Goal: Find specific page/section: Find specific page/section

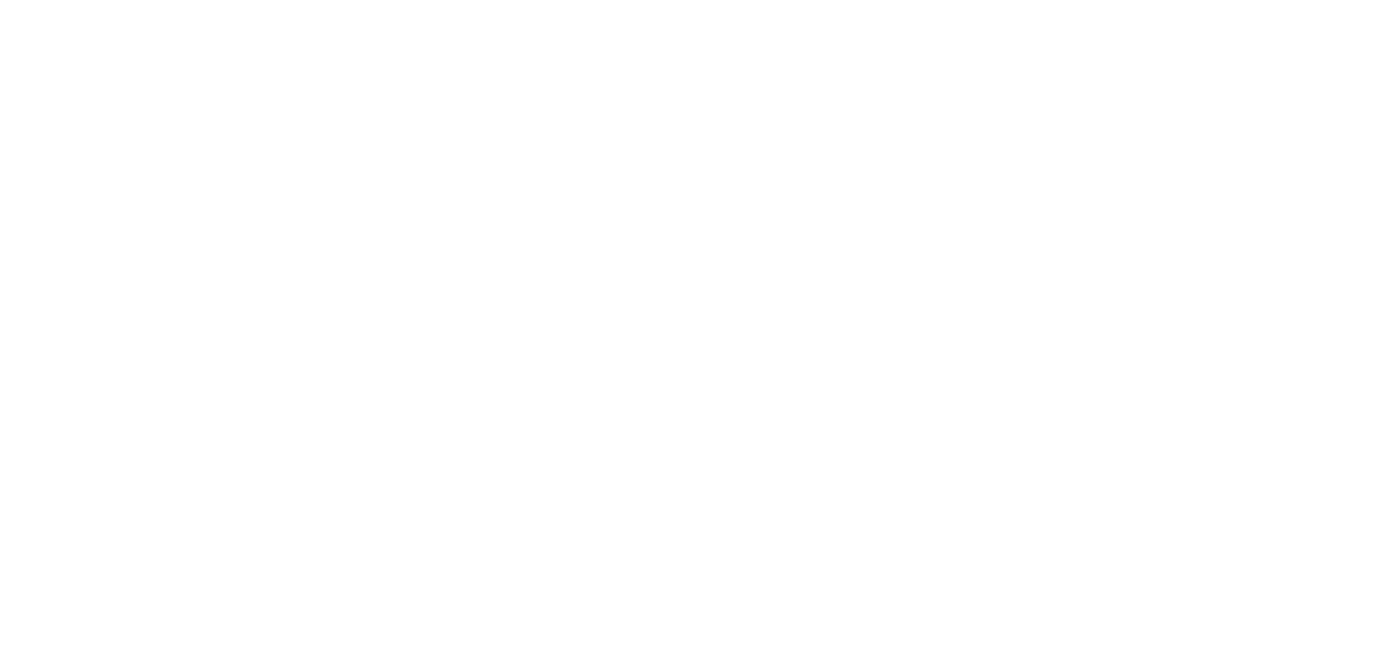
type input "prad"
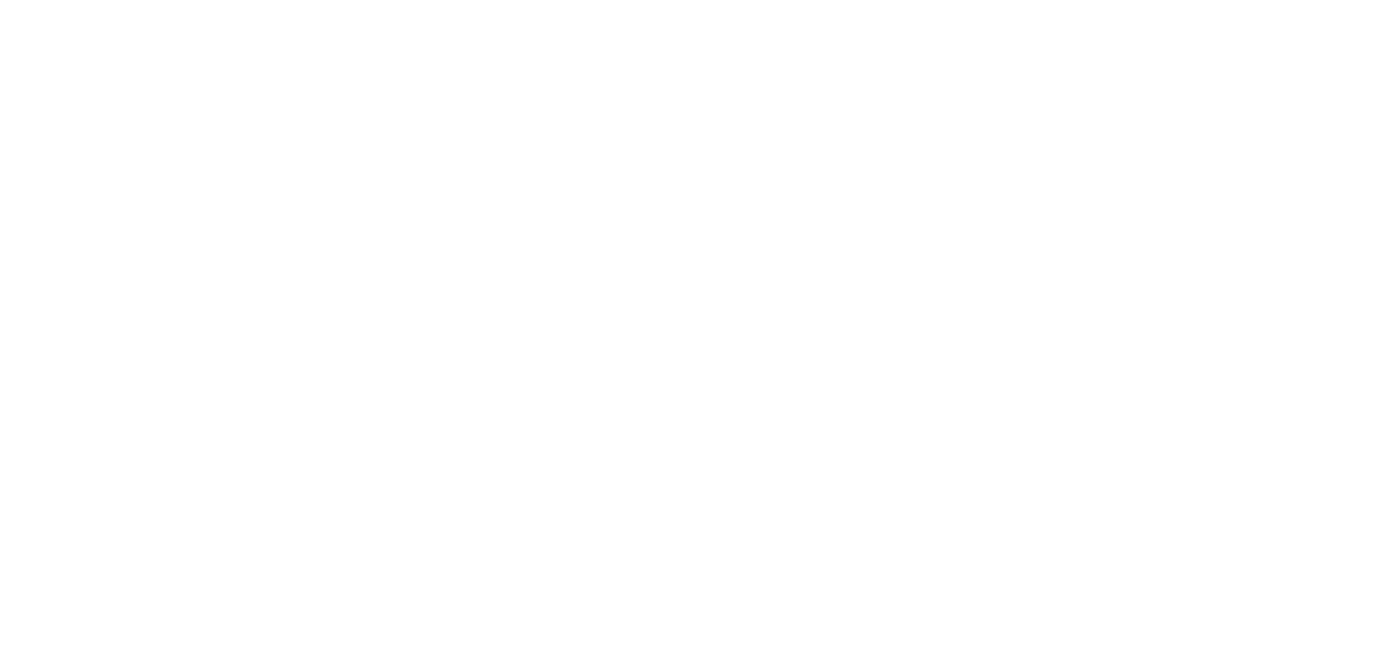
type input "cerv"
